Goal: Transaction & Acquisition: Purchase product/service

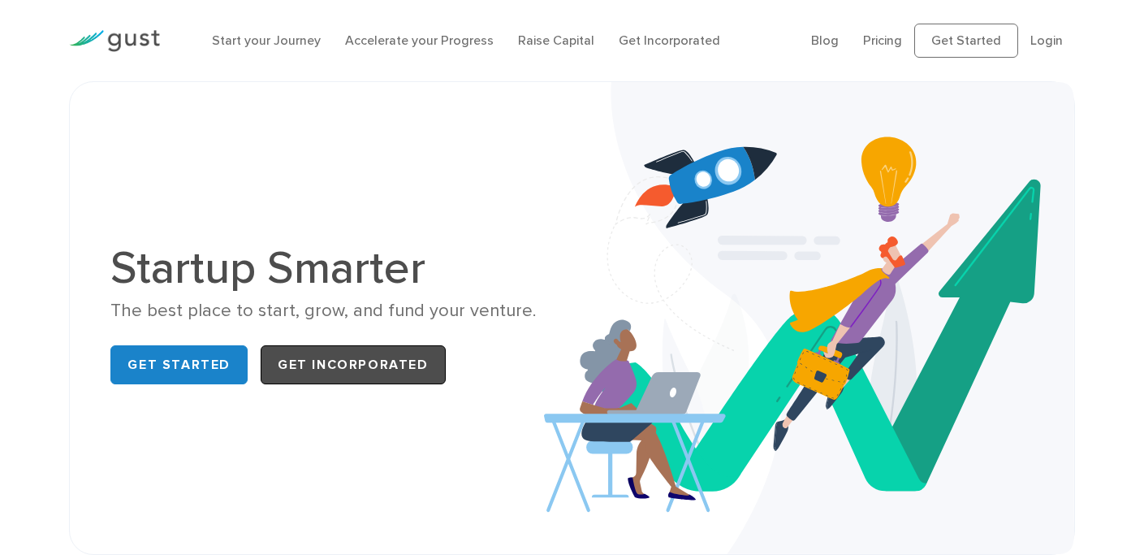
click at [308, 376] on link "Get Incorporated" at bounding box center [353, 364] width 185 height 39
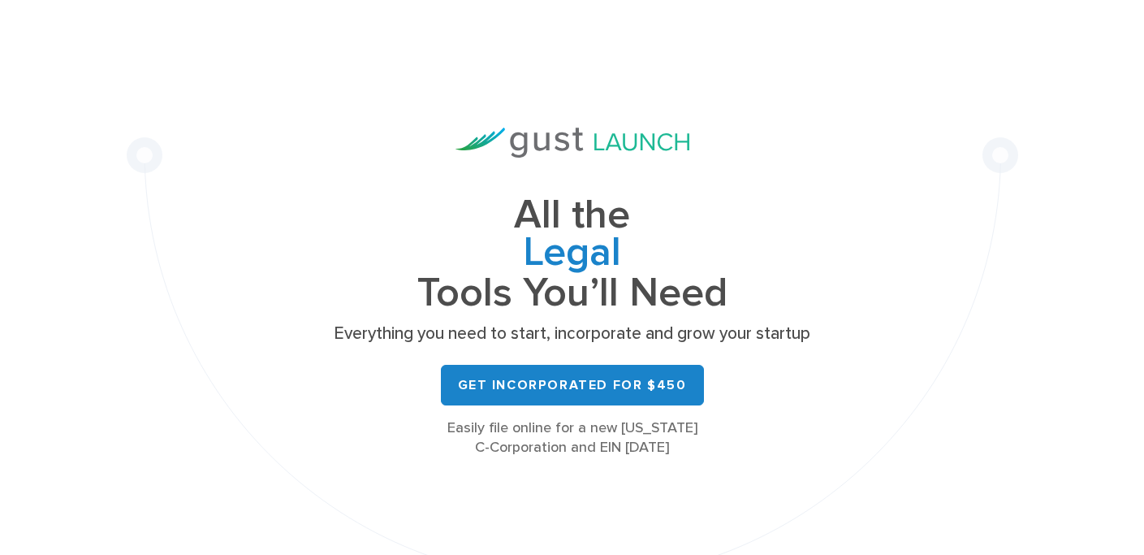
scroll to position [141, 0]
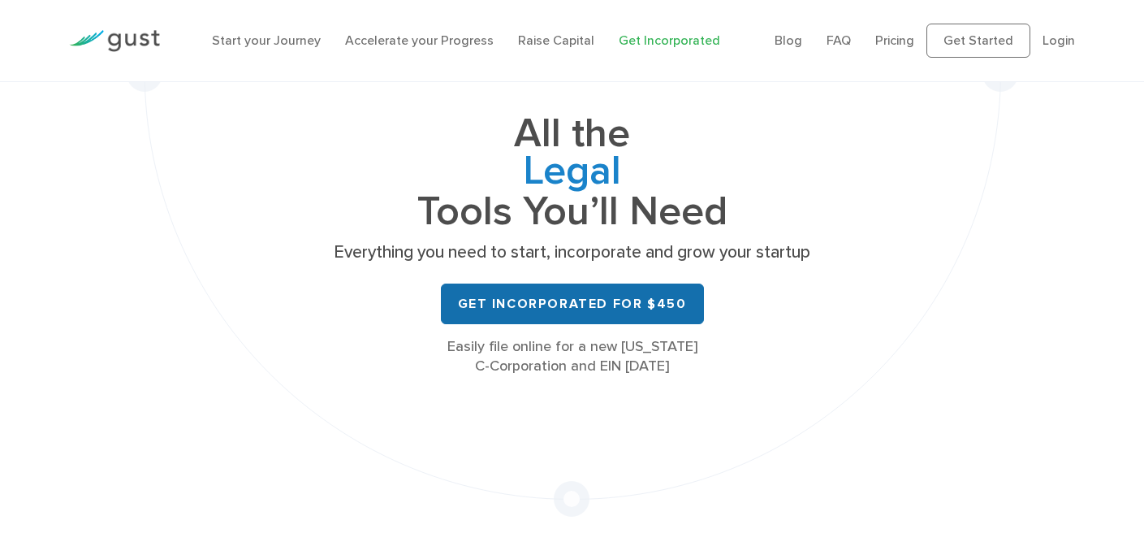
click at [491, 305] on link "Get Incorporated for $450" at bounding box center [572, 303] width 263 height 41
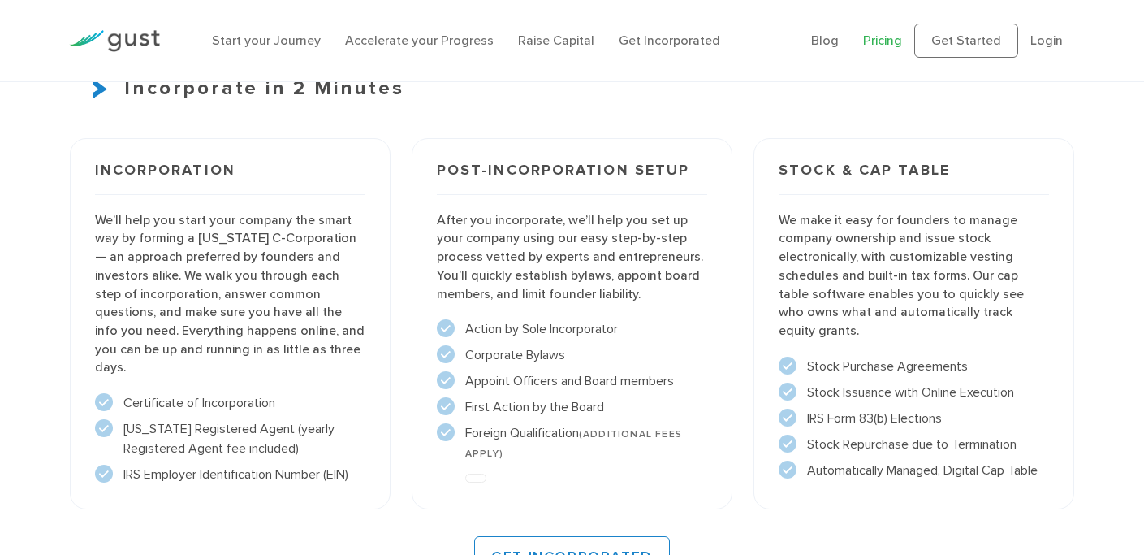
scroll to position [1142, 0]
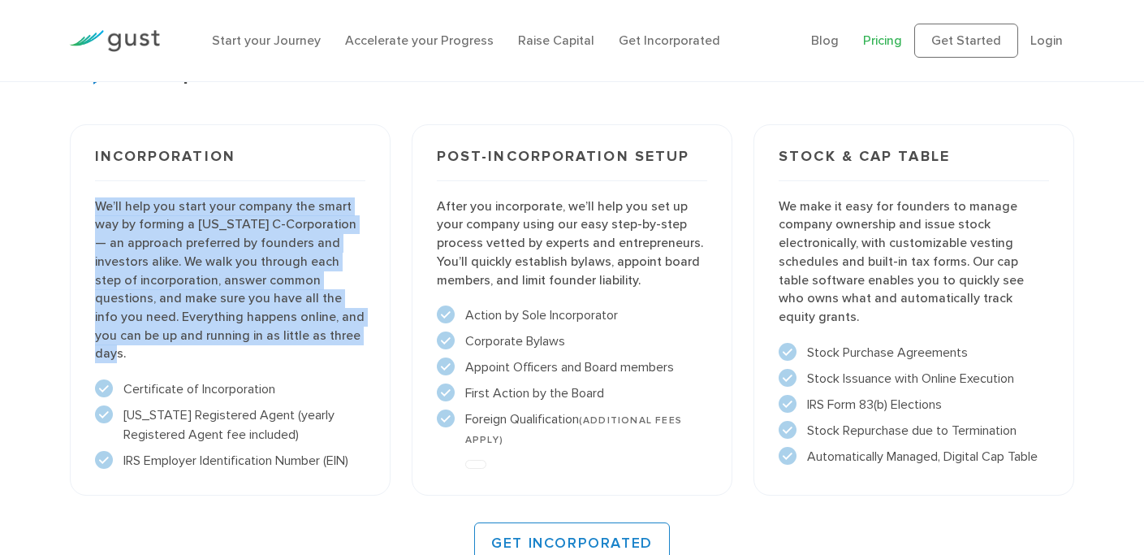
drag, startPoint x: 320, startPoint y: 334, endPoint x: 71, endPoint y: 206, distance: 279.3
click at [71, 206] on div "Incorporation We’ll help you start your company the smart way by forming a [US_…" at bounding box center [230, 310] width 321 height 372
copy p "We’ll help you start your company the smart way by forming a [US_STATE] C-Corpo…"
